Goal: Find specific page/section: Find specific page/section

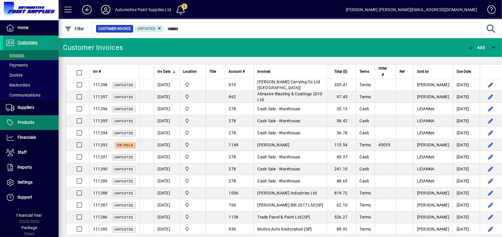
click at [14, 121] on icon at bounding box center [10, 122] width 9 height 7
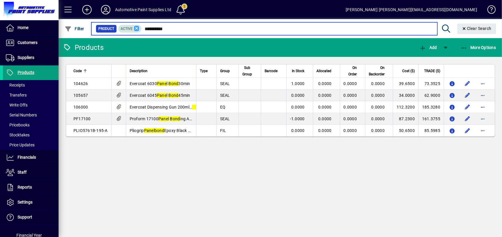
type input "**********"
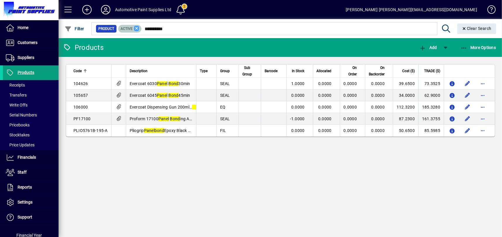
click at [137, 28] on icon at bounding box center [136, 28] width 5 height 5
